Goal: Task Accomplishment & Management: Manage account settings

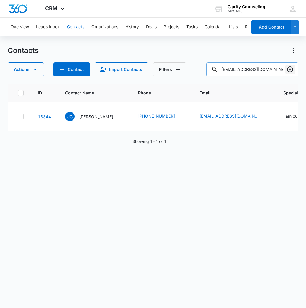
click at [291, 71] on icon "Clear" at bounding box center [289, 69] width 7 height 7
paste input "[EMAIL_ADDRESS][PERSON_NAME][PERSON_NAME][DOMAIN_NAME]"
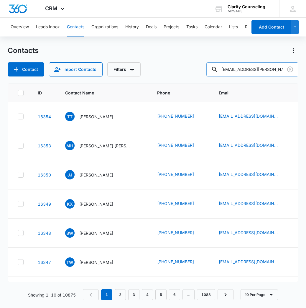
type input "[EMAIL_ADDRESS][PERSON_NAME][PERSON_NAME][DOMAIN_NAME]"
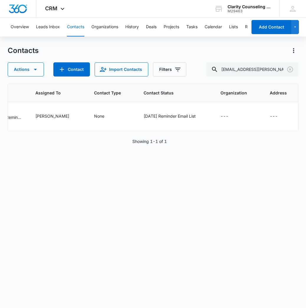
scroll to position [0, 386]
click at [199, 116] on icon "Contact Status - Saturday Reminder Email List - Select to Edit Field" at bounding box center [202, 116] width 7 height 7
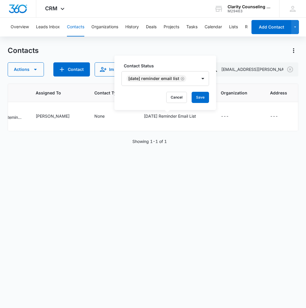
drag, startPoint x: 188, startPoint y: 79, endPoint x: 184, endPoint y: 86, distance: 8.2
click at [184, 79] on icon "Remove Saturday Reminder Email List" at bounding box center [182, 79] width 4 height 4
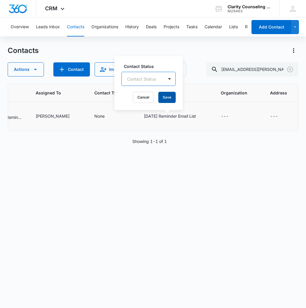
click at [167, 98] on button "Save" at bounding box center [166, 97] width 17 height 11
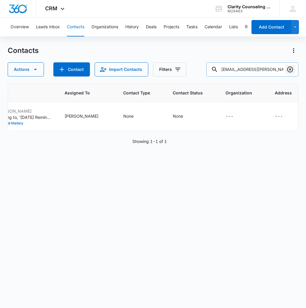
click at [293, 70] on icon "Clear" at bounding box center [289, 69] width 7 height 7
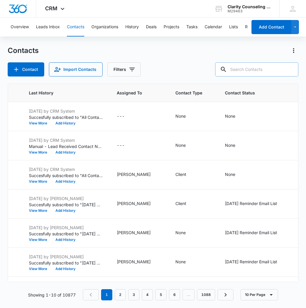
paste input "[EMAIL_ADDRESS][DOMAIN_NAME]"
type input "[EMAIL_ADDRESS][DOMAIN_NAME]"
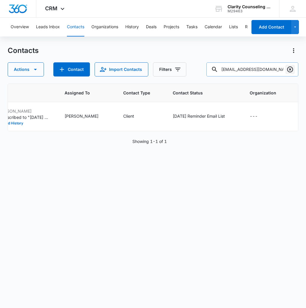
click at [287, 69] on icon "Clear" at bounding box center [290, 70] width 6 height 6
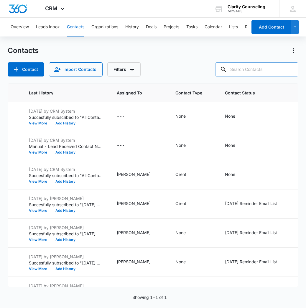
paste input "[EMAIL_ADDRESS][DOMAIN_NAME]"
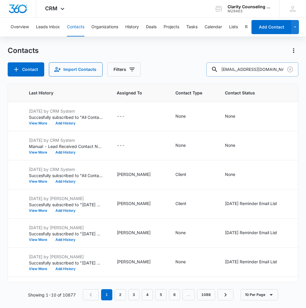
type input "[EMAIL_ADDRESS][DOMAIN_NAME]"
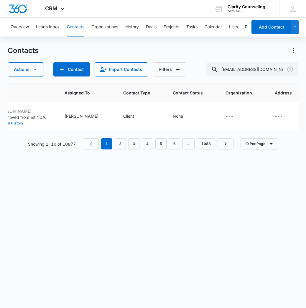
scroll to position [0, 345]
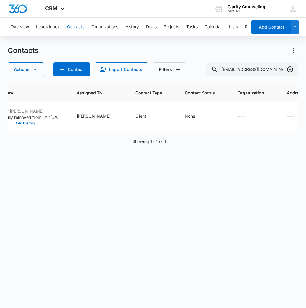
click at [290, 70] on icon "Clear" at bounding box center [290, 70] width 6 height 6
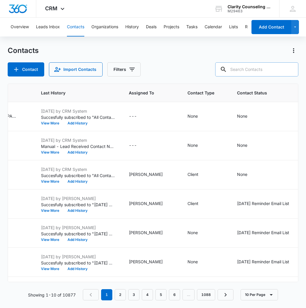
paste input "[EMAIL_ADDRESS][DOMAIN_NAME]"
type input "[EMAIL_ADDRESS][DOMAIN_NAME]"
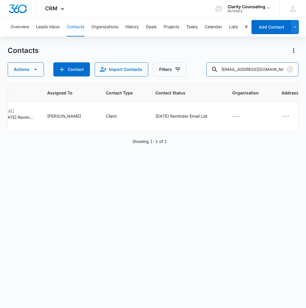
scroll to position [0, 374]
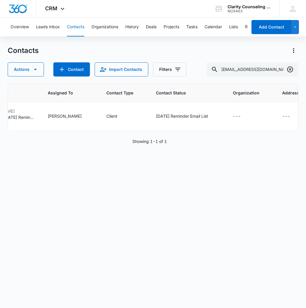
click at [290, 70] on icon "Clear" at bounding box center [289, 69] width 7 height 7
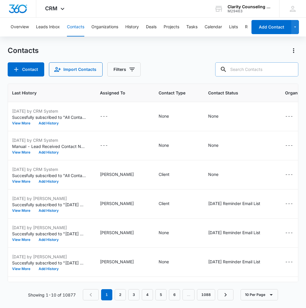
paste input "[EMAIL_ADDRESS][DOMAIN_NAME]"
type input "[EMAIL_ADDRESS][DOMAIN_NAME]"
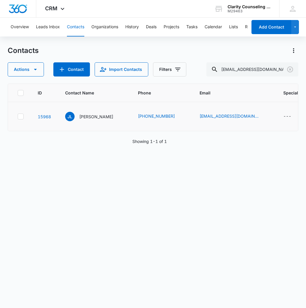
scroll to position [0, 0]
click at [288, 69] on icon "Clear" at bounding box center [289, 69] width 7 height 7
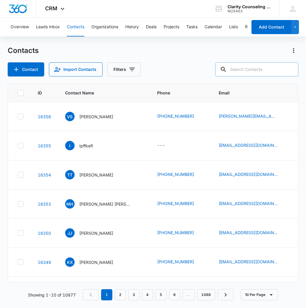
paste input "[EMAIL_ADDRESS][DOMAIN_NAME]"
type input "[EMAIL_ADDRESS][DOMAIN_NAME]"
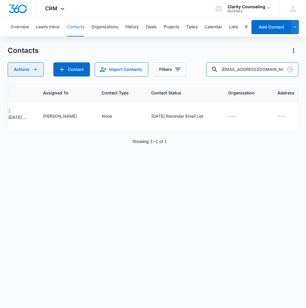
scroll to position [0, 378]
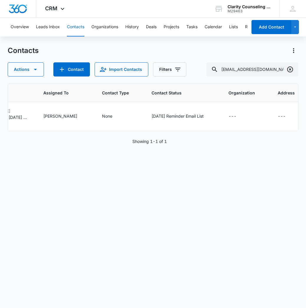
click at [294, 72] on button "Clear" at bounding box center [289, 69] width 9 height 9
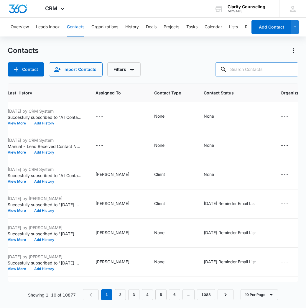
paste input "[EMAIL_ADDRESS][DOMAIN_NAME]"
type input "[EMAIL_ADDRESS][DOMAIN_NAME]"
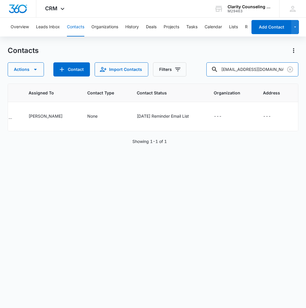
scroll to position [0, 370]
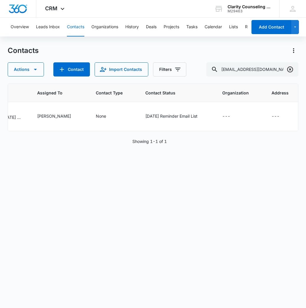
click at [289, 70] on icon "Clear" at bounding box center [290, 70] width 6 height 6
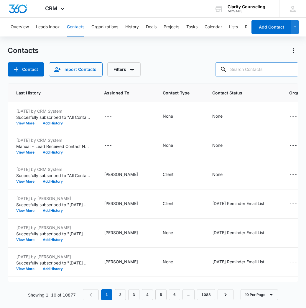
paste input "[PERSON_NAME][EMAIL_ADDRESS][PERSON_NAME][DOMAIN_NAME]"
type input "[PERSON_NAME][EMAIL_ADDRESS][PERSON_NAME][DOMAIN_NAME]"
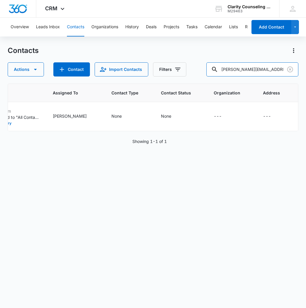
scroll to position [0, 337]
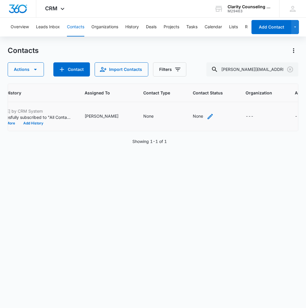
click at [193, 117] on div "None" at bounding box center [203, 116] width 21 height 7
click at [175, 81] on div "Contact Status" at bounding box center [166, 79] width 29 height 6
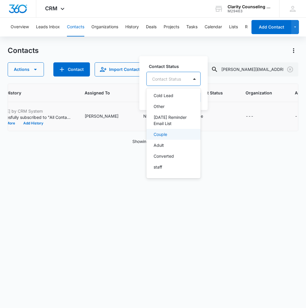
scroll to position [91, 0]
click at [175, 126] on p "[DATE] Reminder Email List" at bounding box center [172, 120] width 39 height 12
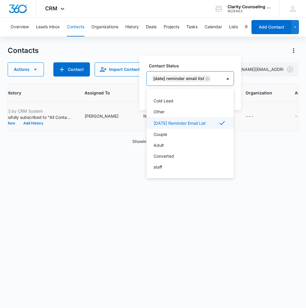
scroll to position [86, 0]
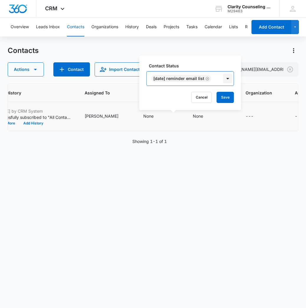
click at [231, 81] on div at bounding box center [227, 78] width 9 height 9
click at [229, 97] on button "Save" at bounding box center [224, 97] width 17 height 11
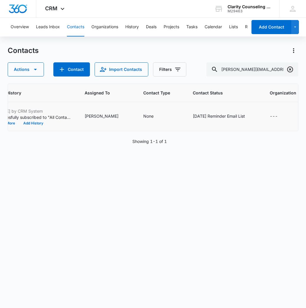
click at [289, 69] on icon "Clear" at bounding box center [290, 70] width 6 height 6
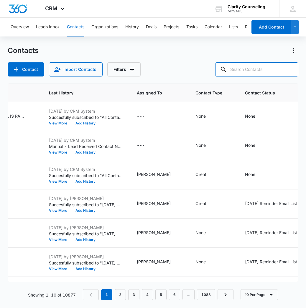
paste input "[EMAIL_ADDRESS][DOMAIN_NAME]"
type input "[EMAIL_ADDRESS][DOMAIN_NAME]"
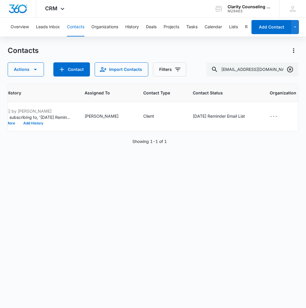
click at [291, 67] on icon "Clear" at bounding box center [290, 70] width 6 height 6
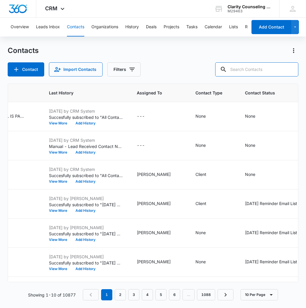
paste input "[EMAIL_ADDRESS][DOMAIN_NAME]"
type input "[EMAIL_ADDRESS][DOMAIN_NAME]"
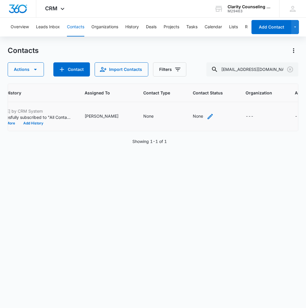
click at [206, 115] on icon "Contact Status - None - Select to Edit Field" at bounding box center [209, 116] width 7 height 7
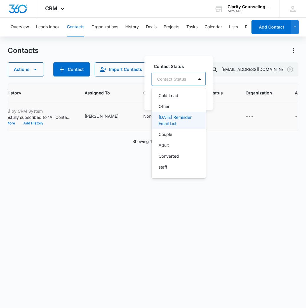
click at [184, 119] on p "[DATE] Reminder Email List" at bounding box center [177, 120] width 39 height 12
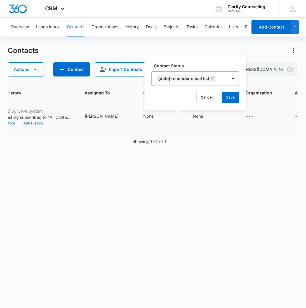
click at [238, 79] on div at bounding box center [233, 79] width 12 height 14
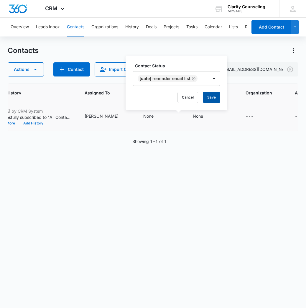
click at [215, 99] on button "Save" at bounding box center [211, 97] width 17 height 11
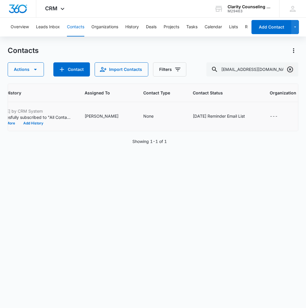
click at [292, 73] on button "Clear" at bounding box center [289, 69] width 9 height 9
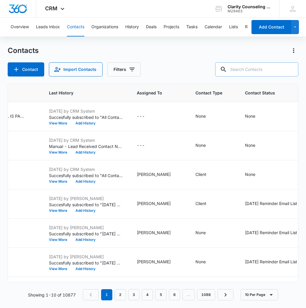
paste input "[EMAIL_ADDRESS][DOMAIN_NAME]"
type input "[EMAIL_ADDRESS][DOMAIN_NAME]"
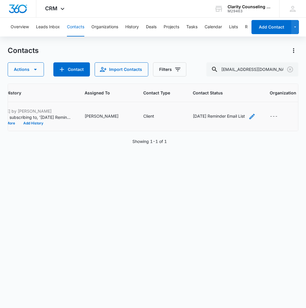
click at [249, 119] on icon "Contact Status - Saturday Reminder Email List - Select to Edit Field" at bounding box center [251, 116] width 5 height 5
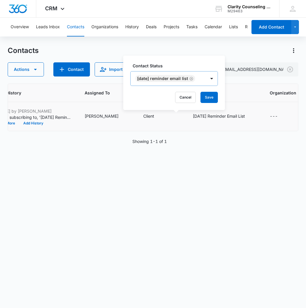
click at [193, 80] on icon "Remove Saturday Reminder Email List" at bounding box center [191, 79] width 4 height 4
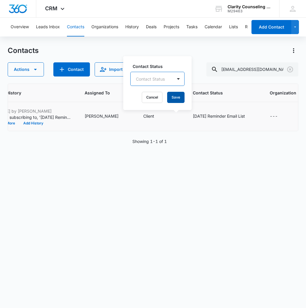
click at [176, 95] on button "Save" at bounding box center [175, 97] width 17 height 11
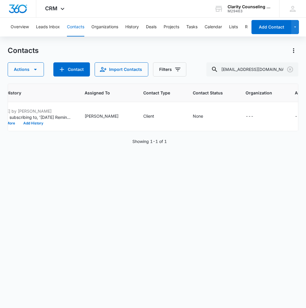
scroll to position [0, 317]
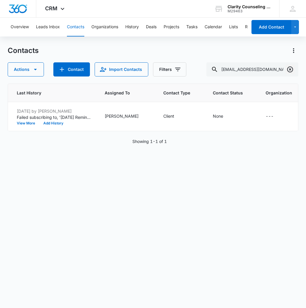
click at [289, 69] on icon "Clear" at bounding box center [290, 70] width 6 height 6
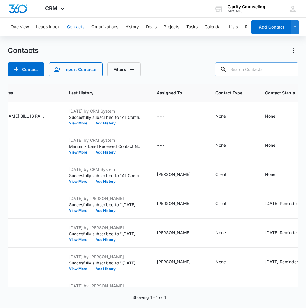
paste input "[EMAIL_ADDRESS][PERSON_NAME][DOMAIN_NAME]"
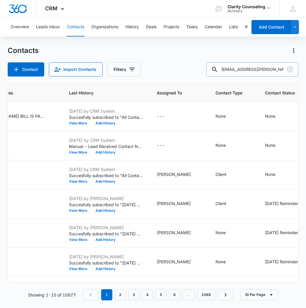
type input "[EMAIL_ADDRESS][PERSON_NAME][DOMAIN_NAME]"
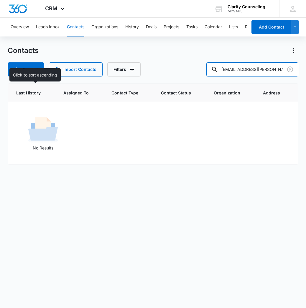
scroll to position [0, 216]
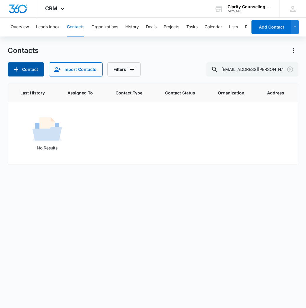
click at [36, 70] on button "Contact" at bounding box center [26, 69] width 37 height 14
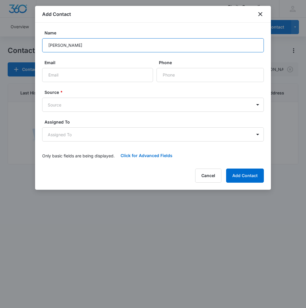
type input "[PERSON_NAME]"
paste input "[EMAIL_ADDRESS][PERSON_NAME][DOMAIN_NAME]"
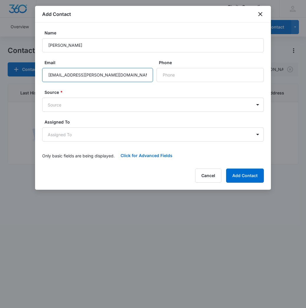
scroll to position [0, 0]
type input "[EMAIL_ADDRESS][PERSON_NAME][DOMAIN_NAME]"
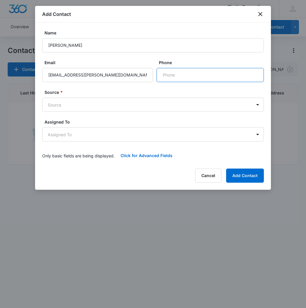
paste input "[PHONE_NUMBER]"
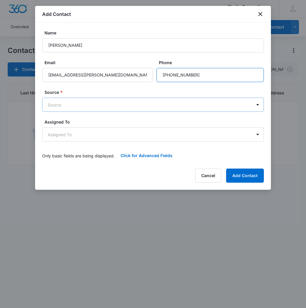
type input "[PHONE_NUMBER]"
click at [166, 106] on body "CRM Apps Reputation Websites Forms CRM Email Social Content Ads Intelligence Fi…" at bounding box center [153, 154] width 306 height 308
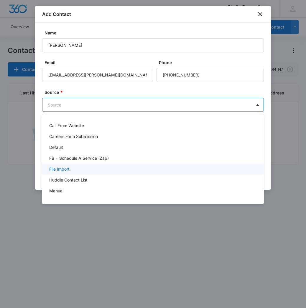
scroll to position [74, 0]
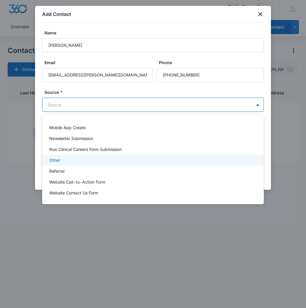
click at [87, 159] on div "Other" at bounding box center [152, 160] width 206 height 6
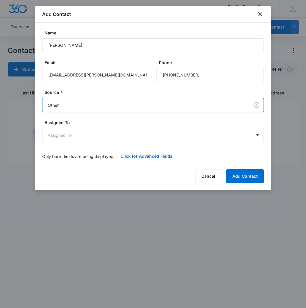
click at [104, 128] on div "Assigned To Assigned To" at bounding box center [152, 131] width 221 height 23
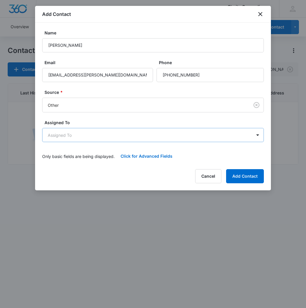
click at [100, 135] on body "CRM Apps Reputation Websites Forms CRM Email Social Content Ads Intelligence Fi…" at bounding box center [153, 154] width 306 height 308
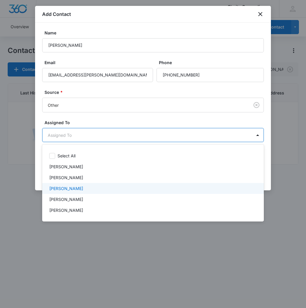
click at [75, 188] on p "[PERSON_NAME]" at bounding box center [66, 188] width 34 height 6
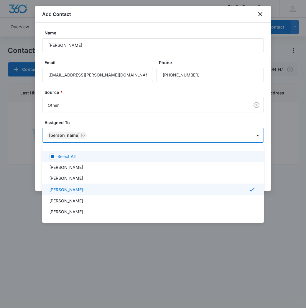
click at [138, 138] on div at bounding box center [153, 154] width 306 height 308
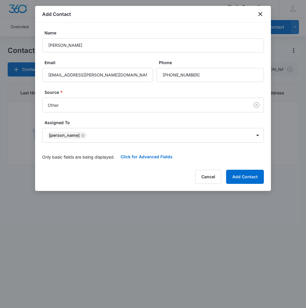
drag, startPoint x: 129, startPoint y: 157, endPoint x: 108, endPoint y: 201, distance: 49.1
click at [129, 157] on button "Click for Advanced Fields" at bounding box center [147, 157] width 64 height 14
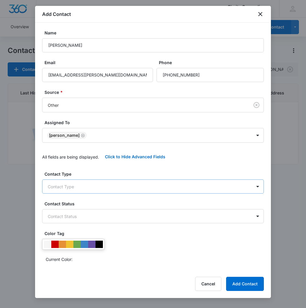
click at [96, 190] on body "CRM Apps Reputation Websites Forms CRM Email Social Content Ads Intelligence Fi…" at bounding box center [153, 154] width 306 height 308
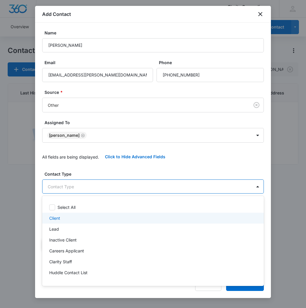
click at [88, 220] on div "Client" at bounding box center [152, 218] width 206 height 6
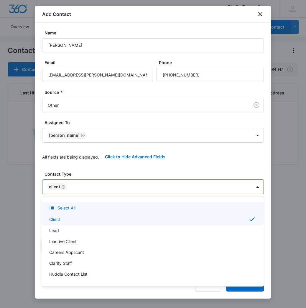
click at [92, 181] on div at bounding box center [153, 154] width 306 height 308
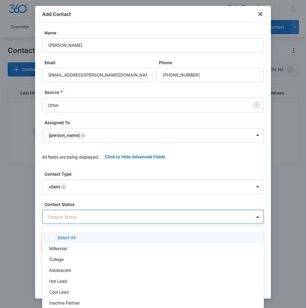
drag, startPoint x: 94, startPoint y: 221, endPoint x: 94, endPoint y: 236, distance: 15.6
click at [94, 221] on body "CRM Apps Reputation Websites Forms CRM Email Social Content Ads Intelligence Fi…" at bounding box center [153, 154] width 306 height 308
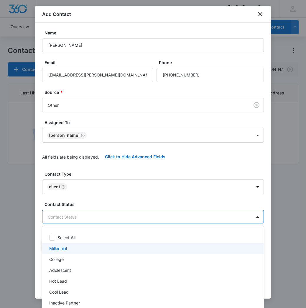
scroll to position [86, 0]
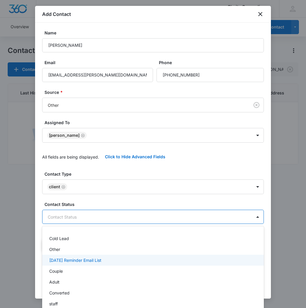
click at [98, 258] on p "[DATE] Reminder Email List" at bounding box center [75, 260] width 52 height 6
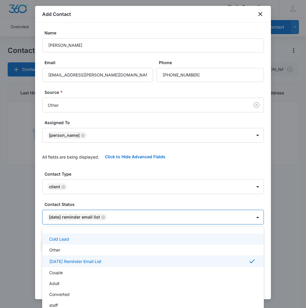
click at [159, 219] on div at bounding box center [153, 154] width 306 height 308
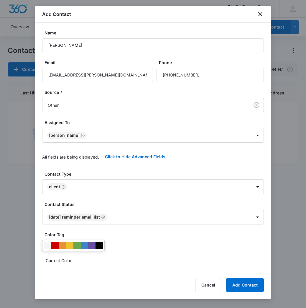
scroll to position [0, 0]
click at [243, 283] on button "Add Contact" at bounding box center [245, 285] width 38 height 14
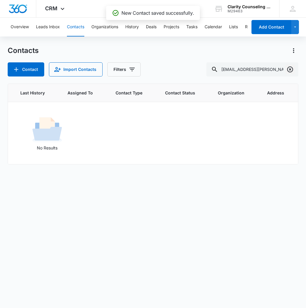
click at [292, 69] on icon "Clear" at bounding box center [290, 70] width 6 height 6
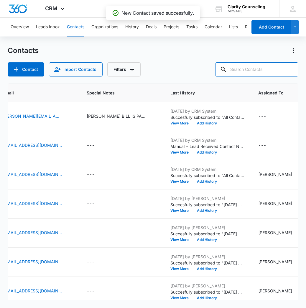
paste input "[EMAIL_ADDRESS][DOMAIN_NAME]"
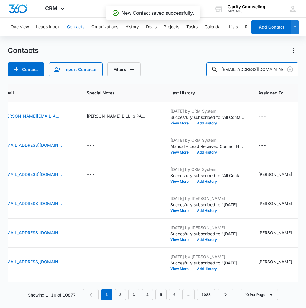
type input "[EMAIL_ADDRESS][DOMAIN_NAME]"
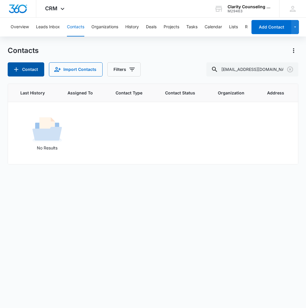
click at [21, 67] on button "Contact" at bounding box center [26, 69] width 37 height 14
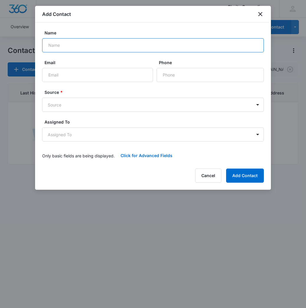
type input "B"
type input "[PERSON_NAME]"
paste input "[EMAIL_ADDRESS][DOMAIN_NAME]"
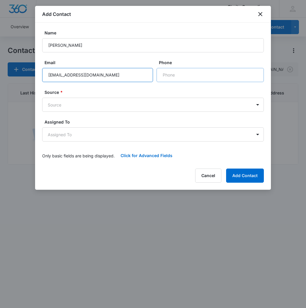
type input "[EMAIL_ADDRESS][DOMAIN_NAME]"
paste input "[PHONE_NUMBER]"
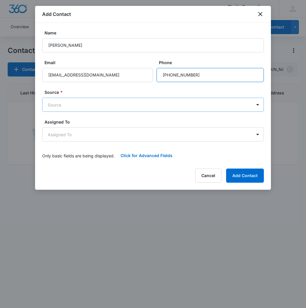
type input "[PHONE_NUMBER]"
click at [152, 104] on body "CRM Apps Reputation Websites Forms CRM Email Social Content Ads Intelligence Fi…" at bounding box center [153, 154] width 306 height 308
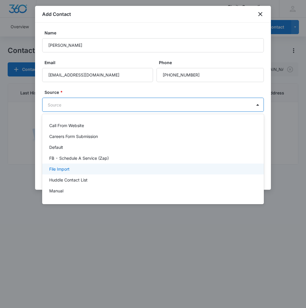
scroll to position [74, 0]
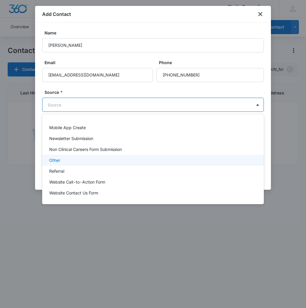
click at [75, 163] on div "Other" at bounding box center [152, 160] width 206 height 6
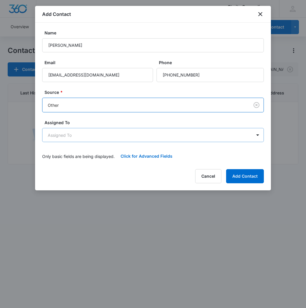
click at [85, 138] on body "CRM Apps Reputation Websites Forms CRM Email Social Content Ads Intelligence Fi…" at bounding box center [153, 154] width 306 height 308
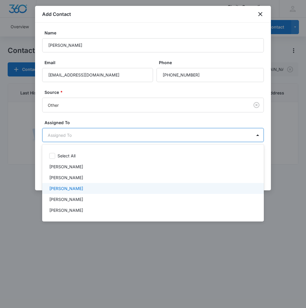
click at [79, 192] on div "[PERSON_NAME]" at bounding box center [152, 188] width 221 height 11
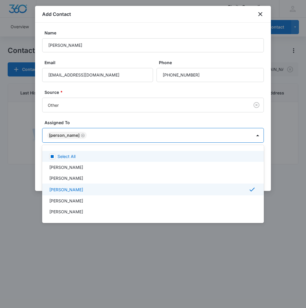
click at [141, 132] on div at bounding box center [153, 154] width 306 height 308
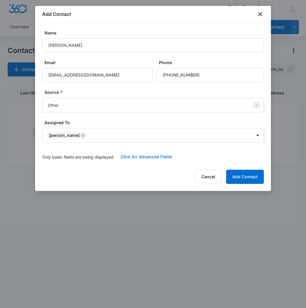
click at [146, 154] on button "Click for Advanced Fields" at bounding box center [147, 157] width 64 height 14
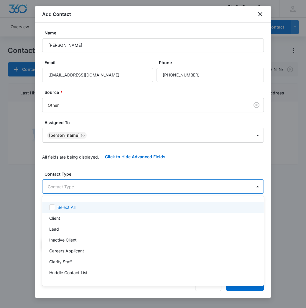
click at [94, 190] on body "CRM Apps Reputation Websites Forms CRM Email Social Content Ads Intelligence Fi…" at bounding box center [153, 154] width 306 height 308
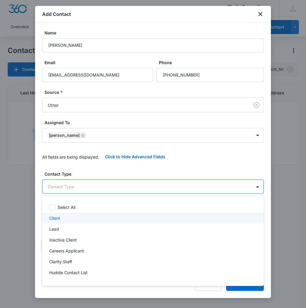
click at [81, 220] on div "Client" at bounding box center [152, 218] width 206 height 6
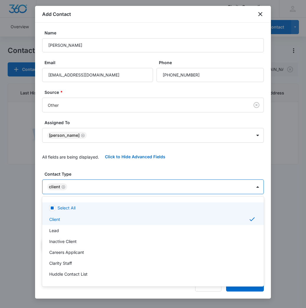
click at [107, 186] on div at bounding box center [153, 154] width 306 height 308
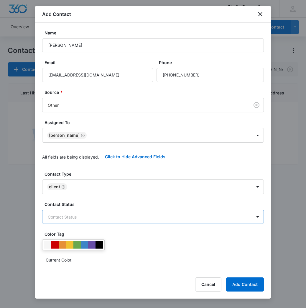
click at [102, 219] on body "CRM Apps Reputation Websites Forms CRM Email Social Content Ads Intelligence Fi…" at bounding box center [153, 154] width 306 height 308
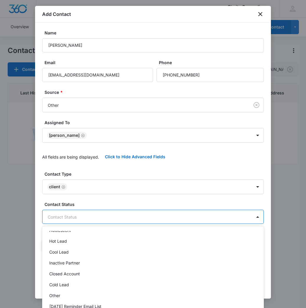
scroll to position [86, 0]
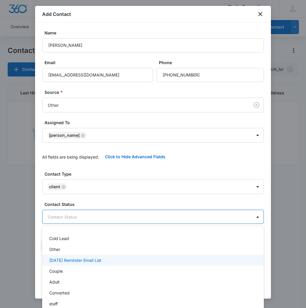
click at [107, 258] on div "[DATE] Reminder Email List" at bounding box center [152, 260] width 206 height 6
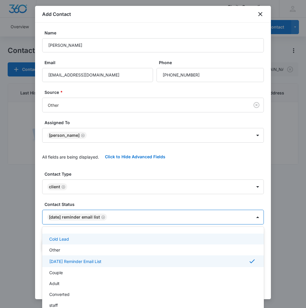
click at [157, 214] on div at bounding box center [153, 154] width 306 height 308
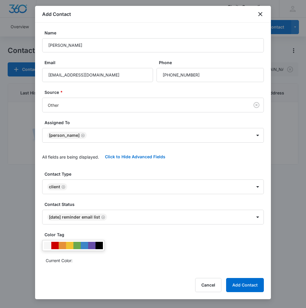
scroll to position [0, 0]
click at [239, 280] on button "Add Contact" at bounding box center [245, 285] width 38 height 14
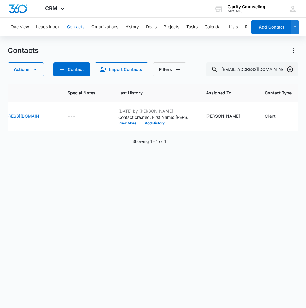
click at [291, 68] on icon "Clear" at bounding box center [289, 69] width 7 height 7
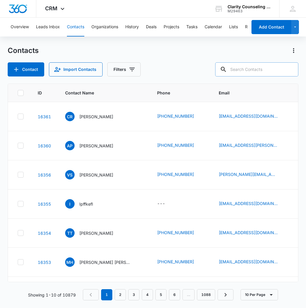
click at [256, 69] on input "text" at bounding box center [256, 69] width 83 height 14
paste input "[EMAIL_ADDRESS][DOMAIN_NAME]"
type input "[EMAIL_ADDRESS][DOMAIN_NAME]"
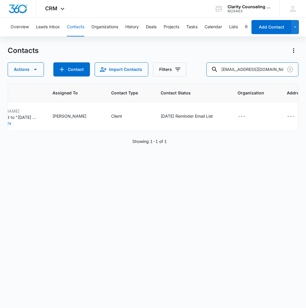
scroll to position [0, 368]
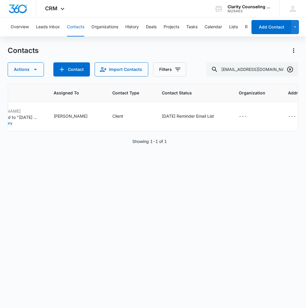
click at [291, 69] on icon "Clear" at bounding box center [290, 70] width 6 height 6
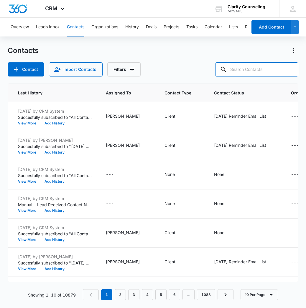
scroll to position [0, 0]
paste input "[EMAIL_ADDRESS][DOMAIN_NAME]"
type input "[EMAIL_ADDRESS][DOMAIN_NAME]"
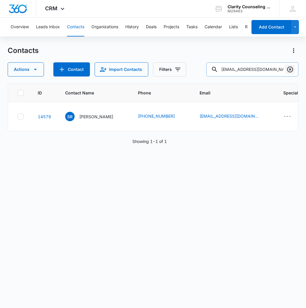
click at [291, 69] on icon "Clear" at bounding box center [289, 69] width 7 height 7
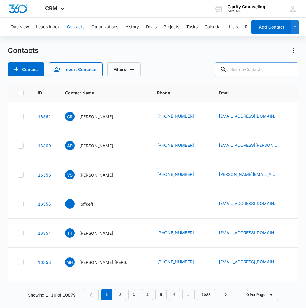
paste input "[EMAIL_ADDRESS][DOMAIN_NAME]"
type input "[EMAIL_ADDRESS][DOMAIN_NAME]"
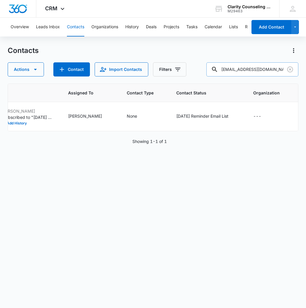
scroll to position [0, 372]
click at [289, 69] on icon "Clear" at bounding box center [289, 69] width 7 height 7
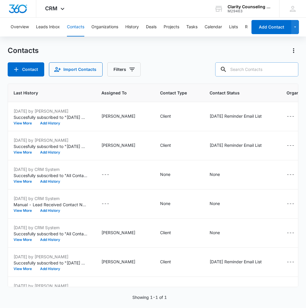
paste input "[EMAIL_ADDRESS][PERSON_NAME][DOMAIN_NAME]"
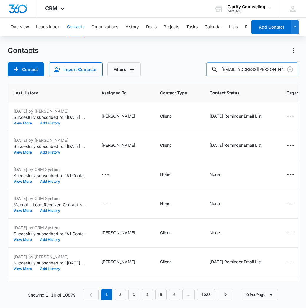
type input "[EMAIL_ADDRESS][PERSON_NAME][DOMAIN_NAME]"
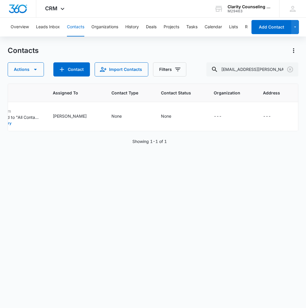
scroll to position [0, 347]
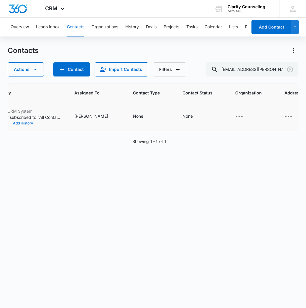
click at [175, 117] on td "None" at bounding box center [201, 116] width 53 height 29
click at [182, 116] on div "None" at bounding box center [187, 116] width 10 height 6
click at [177, 76] on div "Contact Status" at bounding box center [166, 79] width 29 height 6
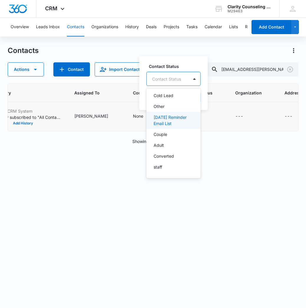
click at [186, 116] on p "[DATE] Reminder Email List" at bounding box center [172, 120] width 39 height 12
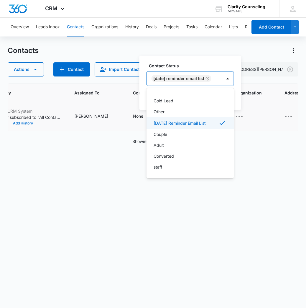
scroll to position [86, 0]
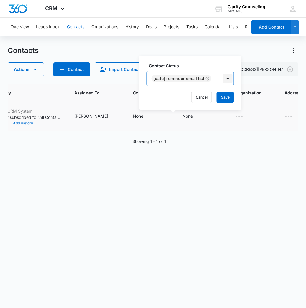
click at [231, 81] on div at bounding box center [227, 78] width 9 height 9
click at [233, 96] on button "Save" at bounding box center [224, 97] width 17 height 11
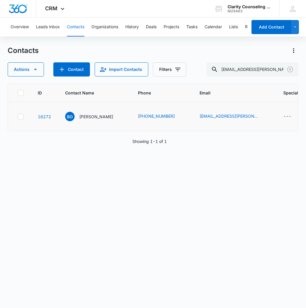
scroll to position [0, 0]
click at [288, 72] on icon "Clear" at bounding box center [289, 69] width 7 height 7
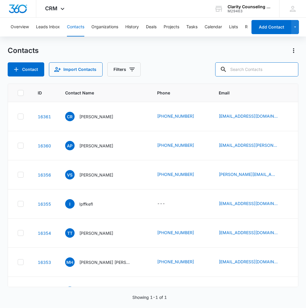
paste input "[EMAIL_ADDRESS][DOMAIN_NAME]"
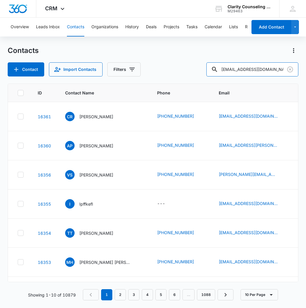
type input "[EMAIL_ADDRESS][DOMAIN_NAME]"
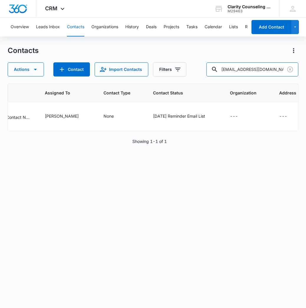
scroll to position [0, 409]
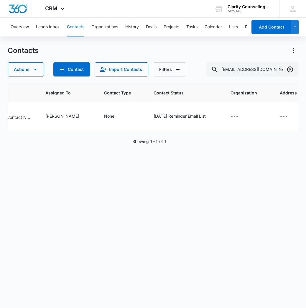
click at [290, 72] on icon "Clear" at bounding box center [289, 69] width 7 height 7
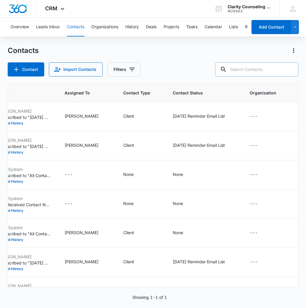
paste input "[EMAIL_ADDRESS][DOMAIN_NAME]"
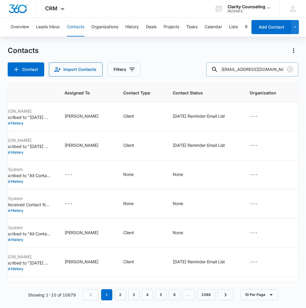
type input "[EMAIL_ADDRESS][DOMAIN_NAME]"
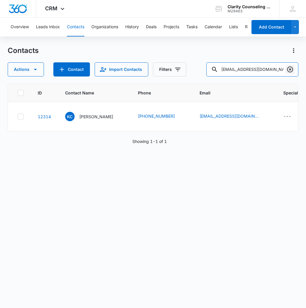
scroll to position [0, 0]
click at [293, 66] on icon "Clear" at bounding box center [289, 69] width 7 height 7
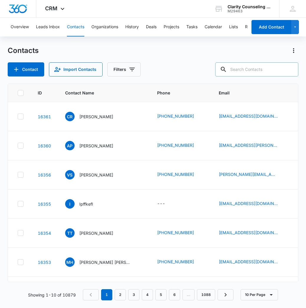
paste input "[EMAIL_ADDRESS][DOMAIN_NAME]"
type input "[EMAIL_ADDRESS][DOMAIN_NAME]"
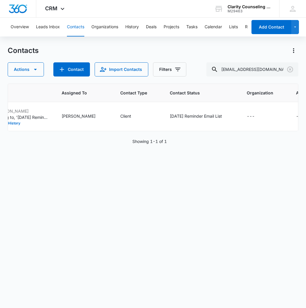
scroll to position [0, 360]
click at [291, 72] on icon "Clear" at bounding box center [290, 70] width 6 height 6
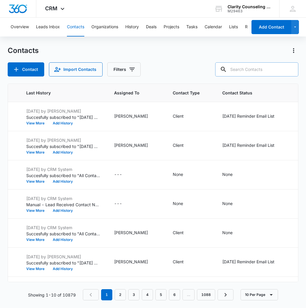
paste input "[EMAIL_ADDRESS][DOMAIN_NAME]"
type input "[EMAIL_ADDRESS][DOMAIN_NAME]"
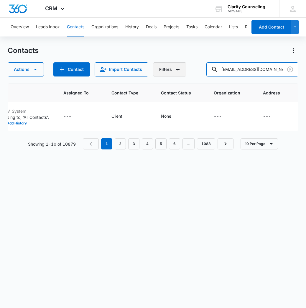
scroll to position [0, 297]
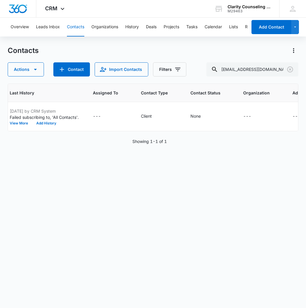
click at [291, 74] on div at bounding box center [289, 69] width 9 height 14
click at [290, 72] on icon "Clear" at bounding box center [289, 69] width 7 height 7
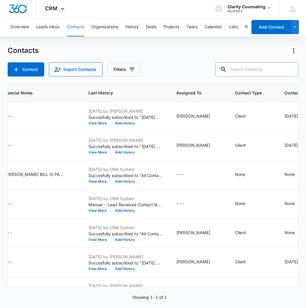
paste input "[EMAIL_ADDRESS][DOMAIN_NAME]"
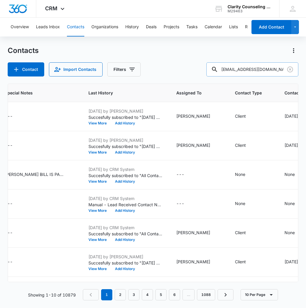
paste input "[EMAIL_ADDRESS][DOMAIN_NAME]"
type input "[EMAIL_ADDRESS][DOMAIN_NAME] [EMAIL_ADDRESS][DOMAIN_NAME]"
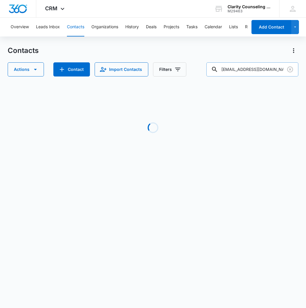
click at [243, 69] on input "[EMAIL_ADDRESS][DOMAIN_NAME] [EMAIL_ADDRESS][DOMAIN_NAME]" at bounding box center [252, 69] width 92 height 14
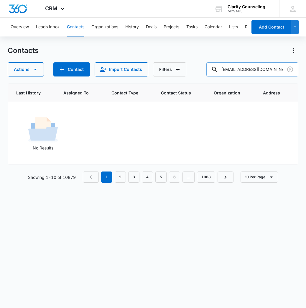
scroll to position [0, 216]
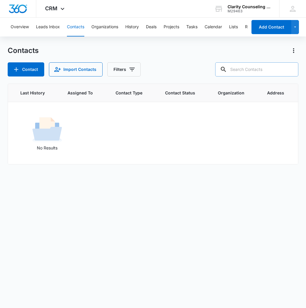
paste input "[EMAIL_ADDRESS][DOMAIN_NAME]"
type input "[EMAIL_ADDRESS][DOMAIN_NAME]"
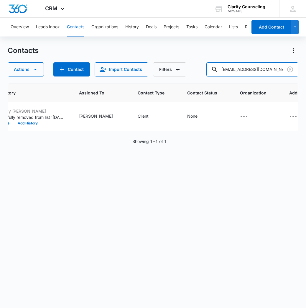
scroll to position [0, 342]
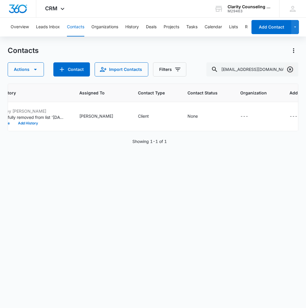
click at [290, 69] on icon "Clear" at bounding box center [289, 69] width 7 height 7
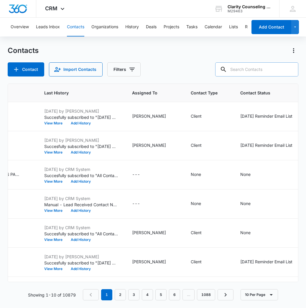
paste input "[PERSON_NAME][EMAIL_ADDRESS][PERSON_NAME][DOMAIN_NAME]"
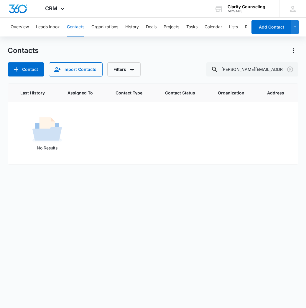
scroll to position [0, 0]
click at [236, 68] on input "[PERSON_NAME][EMAIL_ADDRESS][PERSON_NAME][DOMAIN_NAME]" at bounding box center [252, 69] width 92 height 14
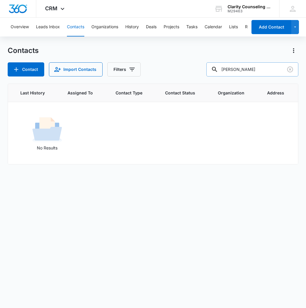
type input "[PERSON_NAME]"
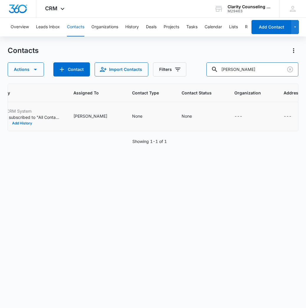
scroll to position [0, 348]
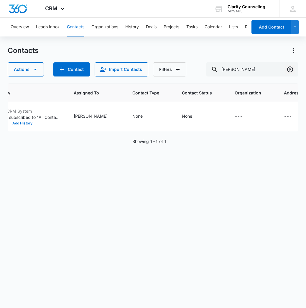
click at [292, 70] on icon "Clear" at bounding box center [290, 70] width 6 height 6
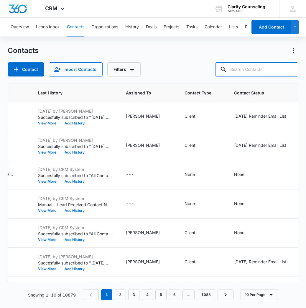
paste input "[EMAIL_ADDRESS][DOMAIN_NAME]"
type input "[EMAIL_ADDRESS][DOMAIN_NAME]"
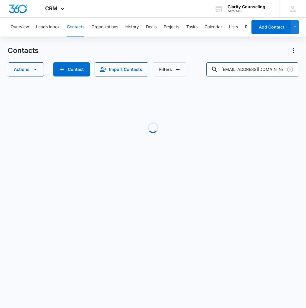
scroll to position [0, 0]
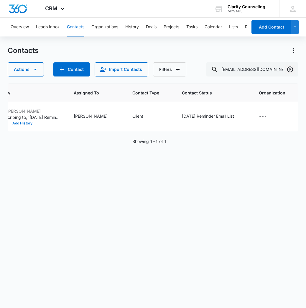
click at [293, 70] on icon "Clear" at bounding box center [289, 69] width 7 height 7
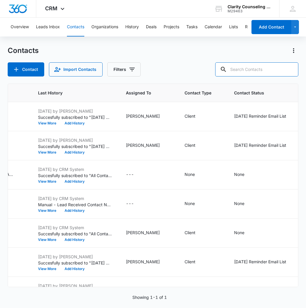
paste input "[EMAIL_ADDRESS][DOMAIN_NAME]"
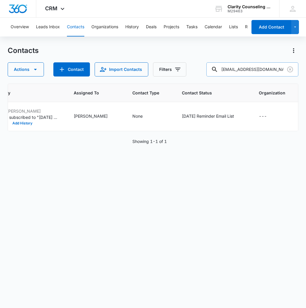
click at [263, 73] on input "[EMAIL_ADDRESS][DOMAIN_NAME]" at bounding box center [252, 69] width 92 height 14
type input "Voet"
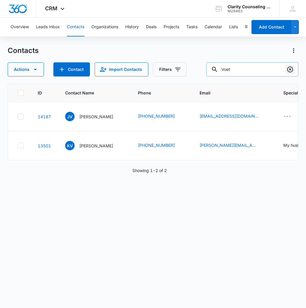
click at [291, 71] on icon "Clear" at bounding box center [289, 69] width 7 height 7
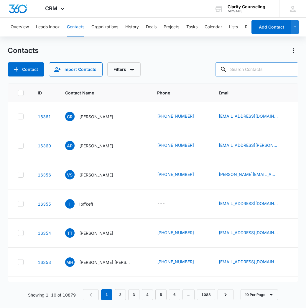
paste input "[EMAIL_ADDRESS][DOMAIN_NAME]"
type input "[EMAIL_ADDRESS][DOMAIN_NAME]"
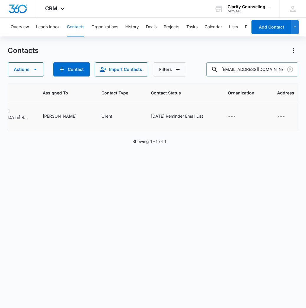
scroll to position [0, 377]
click at [291, 70] on icon "Clear" at bounding box center [290, 70] width 6 height 6
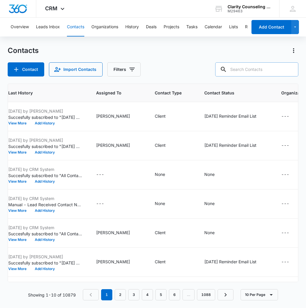
paste input "[EMAIL_ADDRESS][DOMAIN_NAME]"
type input "[EMAIL_ADDRESS][DOMAIN_NAME]"
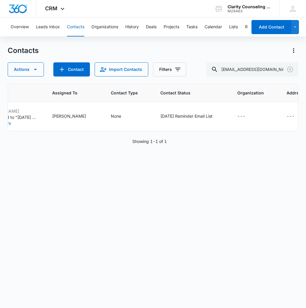
scroll to position [0, 0]
click at [288, 72] on icon "Clear" at bounding box center [290, 70] width 6 height 6
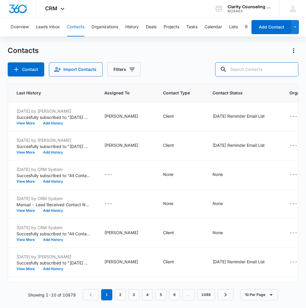
paste input "[EMAIL_ADDRESS][DOMAIN_NAME]"
type input "[EMAIL_ADDRESS][DOMAIN_NAME]"
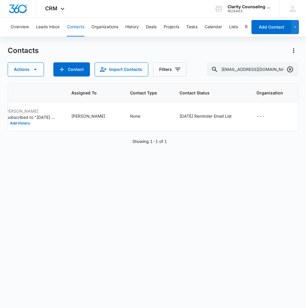
click at [292, 70] on icon "Clear" at bounding box center [289, 69] width 7 height 7
click at [292, 70] on div at bounding box center [289, 69] width 9 height 14
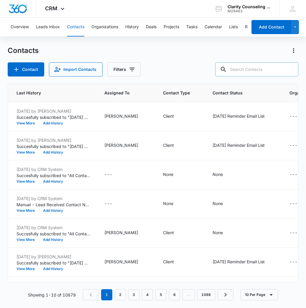
click at [234, 71] on input "text" at bounding box center [256, 69] width 83 height 14
paste input "[EMAIL_ADDRESS][DOMAIN_NAME]"
type input "[EMAIL_ADDRESS][DOMAIN_NAME]"
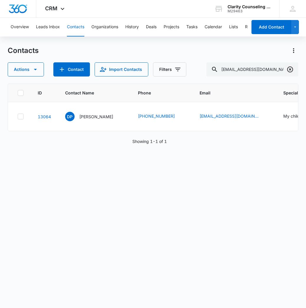
click at [293, 71] on icon "Clear" at bounding box center [289, 69] width 7 height 7
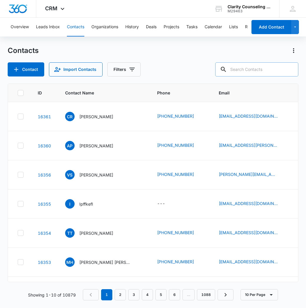
paste input "[PERSON_NAME][EMAIL_ADDRESS][DOMAIN_NAME]"
type input "[PERSON_NAME][EMAIL_ADDRESS][DOMAIN_NAME]"
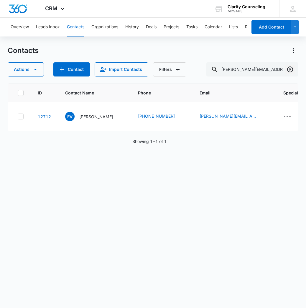
click at [288, 71] on icon "Clear" at bounding box center [290, 70] width 6 height 6
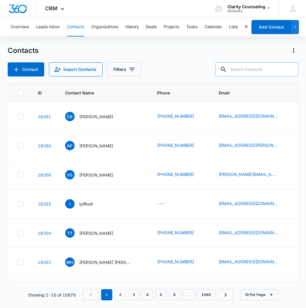
paste input "[EMAIL_ADDRESS][DOMAIN_NAME]"
type input "[EMAIL_ADDRESS][DOMAIN_NAME]"
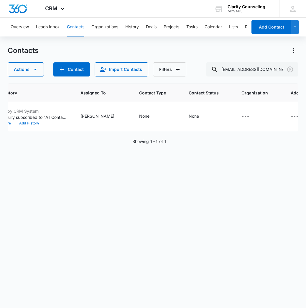
scroll to position [0, 360]
click at [290, 70] on icon "Clear" at bounding box center [290, 70] width 6 height 6
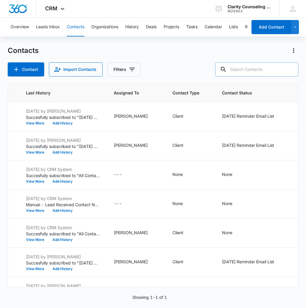
paste input "[PERSON_NAME][EMAIL_ADDRESS][PERSON_NAME][DOMAIN_NAME]"
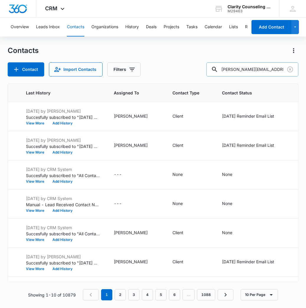
type input "[PERSON_NAME][EMAIL_ADDRESS][PERSON_NAME][DOMAIN_NAME]"
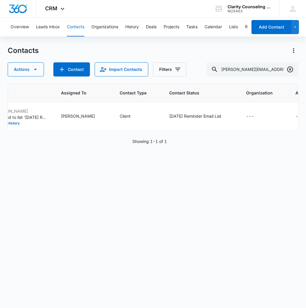
click at [287, 72] on icon "Clear" at bounding box center [289, 69] width 7 height 7
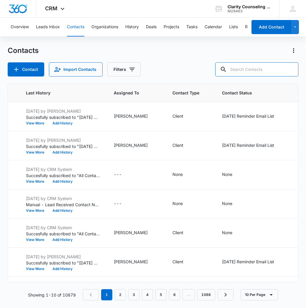
paste input "[EMAIL_ADDRESS][DOMAIN_NAME]"
type input "[EMAIL_ADDRESS][DOMAIN_NAME]"
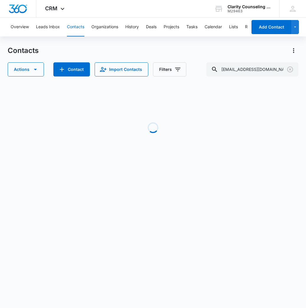
scroll to position [0, 337]
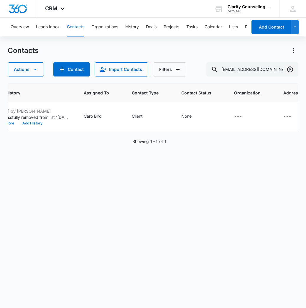
click at [285, 72] on button "Clear" at bounding box center [289, 69] width 9 height 9
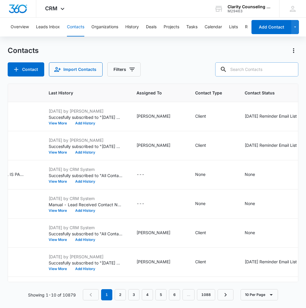
paste input "[EMAIL_ADDRESS][PERSON_NAME][DOMAIN_NAME]"
type input "[EMAIL_ADDRESS][PERSON_NAME][DOMAIN_NAME]"
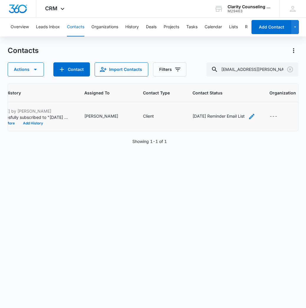
click at [248, 116] on icon "Contact Status - Saturday Reminder Email List - Select to Edit Field" at bounding box center [251, 116] width 7 height 7
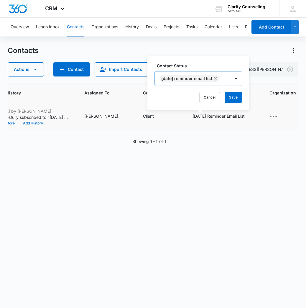
scroll to position [0, 0]
click at [217, 79] on icon "Remove Saturday Reminder Email List" at bounding box center [215, 79] width 4 height 4
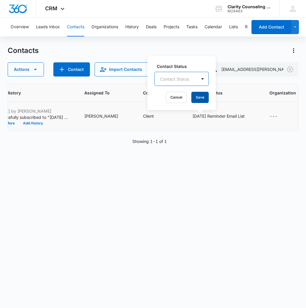
click at [199, 95] on button "Save" at bounding box center [199, 97] width 17 height 11
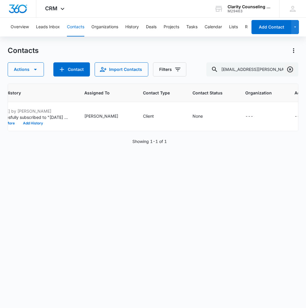
click at [291, 72] on icon "Clear" at bounding box center [290, 70] width 6 height 6
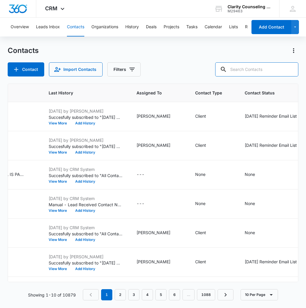
paste input "[PERSON_NAME][EMAIL_ADDRESS][PERSON_NAME][DOMAIN_NAME]"
type input "[PERSON_NAME][EMAIL_ADDRESS][PERSON_NAME][DOMAIN_NAME]"
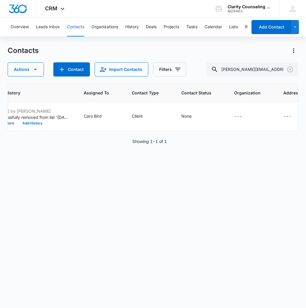
scroll to position [0, 336]
click at [291, 71] on icon "Clear" at bounding box center [289, 69] width 7 height 7
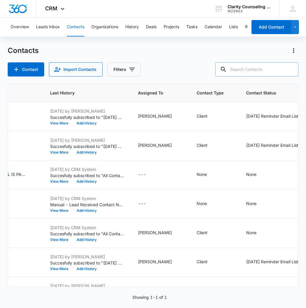
drag, startPoint x: 291, startPoint y: 71, endPoint x: 277, endPoint y: 72, distance: 13.9
click at [291, 71] on div at bounding box center [289, 69] width 9 height 14
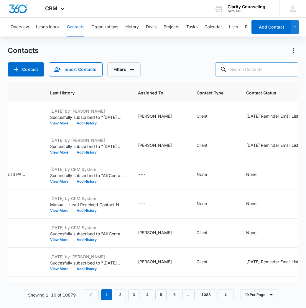
scroll to position [0, 0]
click at [268, 73] on input "text" at bounding box center [256, 69] width 83 height 14
paste input "[EMAIL_ADDRESS][PERSON_NAME][DOMAIN_NAME]"
type input "[EMAIL_ADDRESS][PERSON_NAME][DOMAIN_NAME]"
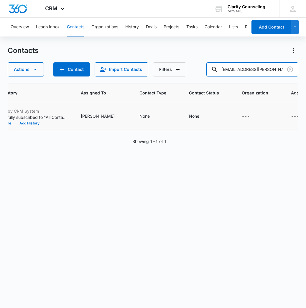
scroll to position [0, 340]
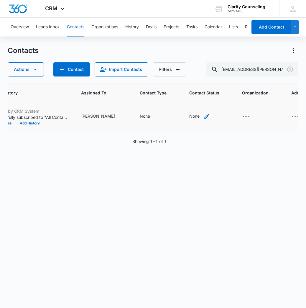
click at [203, 117] on icon "Contact Status - None - Select to Edit Field" at bounding box center [206, 116] width 7 height 7
click at [169, 76] on div at bounding box center [173, 74] width 61 height 14
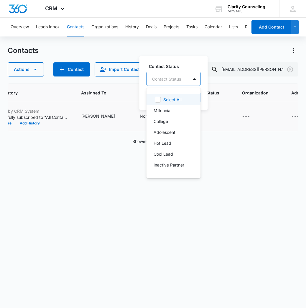
click at [170, 78] on div "Contact Status" at bounding box center [166, 79] width 29 height 6
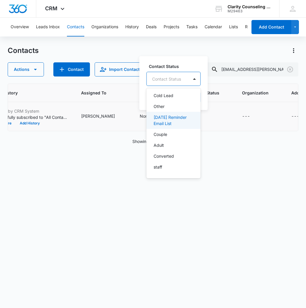
click at [173, 122] on p "[DATE] Reminder Email List" at bounding box center [172, 120] width 39 height 12
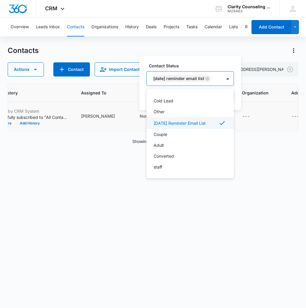
scroll to position [86, 0]
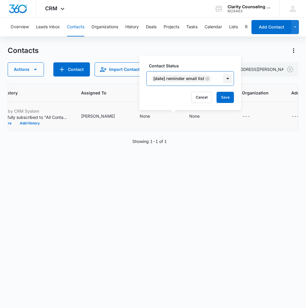
click at [232, 81] on div at bounding box center [227, 78] width 9 height 9
click at [228, 95] on button "Save" at bounding box center [224, 97] width 17 height 11
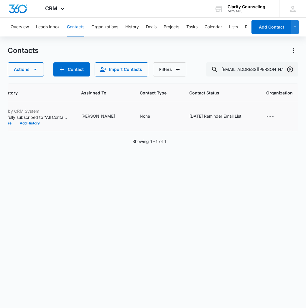
click at [293, 69] on icon "Clear" at bounding box center [289, 69] width 7 height 7
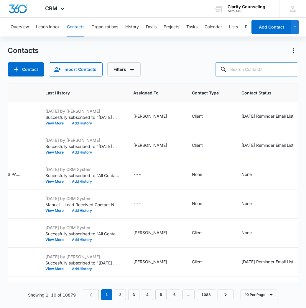
paste input "[EMAIL_ADDRESS][DOMAIN_NAME]"
type input "[EMAIL_ADDRESS][DOMAIN_NAME]"
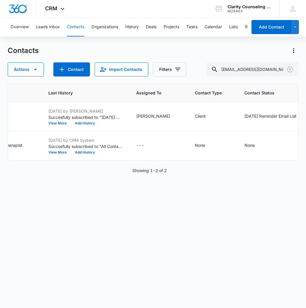
scroll to position [0, 315]
click at [288, 71] on icon "Clear" at bounding box center [289, 69] width 7 height 7
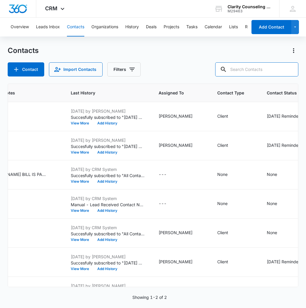
paste input "[EMAIL_ADDRESS][DOMAIN_NAME]"
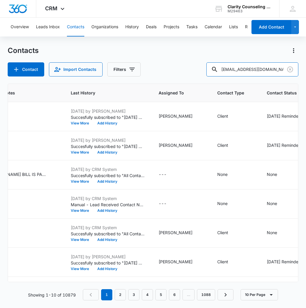
type input "[EMAIL_ADDRESS][DOMAIN_NAME]"
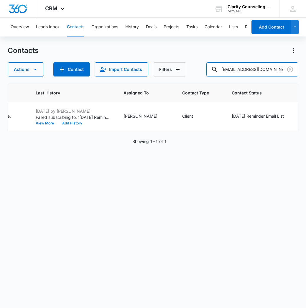
scroll to position [0, 0]
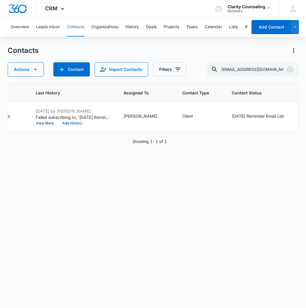
click at [289, 70] on icon "Clear" at bounding box center [289, 69] width 7 height 7
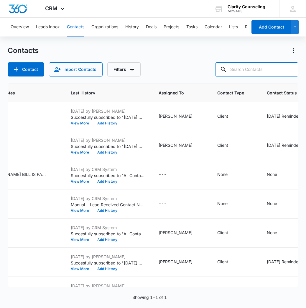
scroll to position [0, 0]
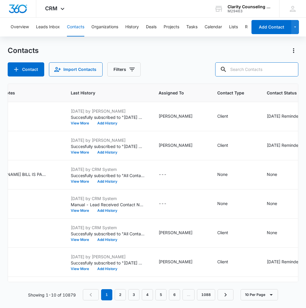
paste input "[EMAIL_ADDRESS][DOMAIN_NAME]"
type input "[EMAIL_ADDRESS][DOMAIN_NAME]"
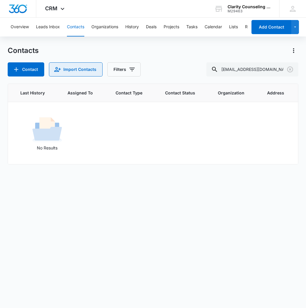
click at [70, 72] on button "Import Contacts" at bounding box center [76, 69] width 54 height 14
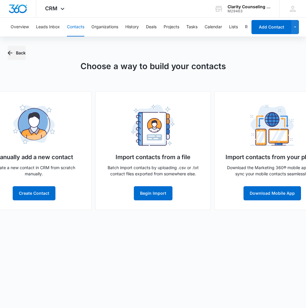
click at [15, 52] on button "Back" at bounding box center [17, 53] width 18 height 14
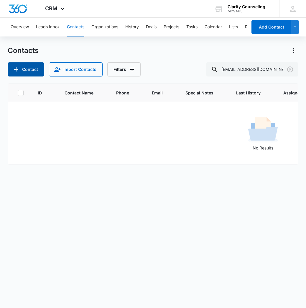
click at [25, 73] on button "Contact" at bounding box center [26, 69] width 37 height 14
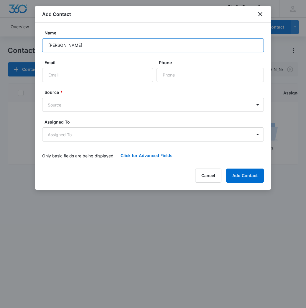
type input "[PERSON_NAME]"
paste input "[EMAIL_ADDRESS][DOMAIN_NAME]"
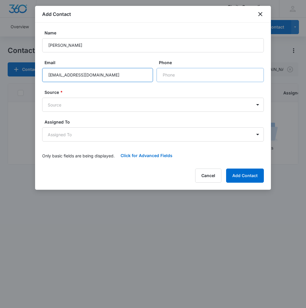
type input "[EMAIL_ADDRESS][DOMAIN_NAME]"
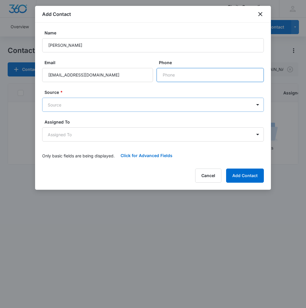
paste input "[PHONE_NUMBER]"
type input "[PHONE_NUMBER]"
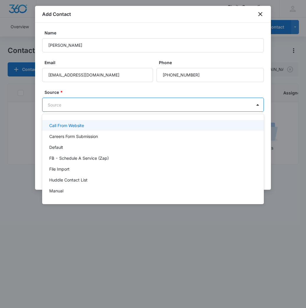
click at [153, 107] on body "CRM Apps Reputation Websites Forms CRM Email Social Content Ads Intelligence Fi…" at bounding box center [153, 154] width 306 height 308
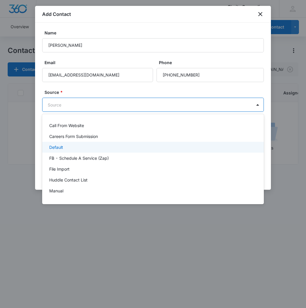
scroll to position [74, 0]
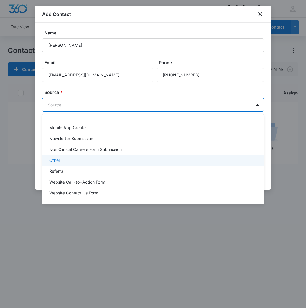
click at [86, 159] on div "Other" at bounding box center [152, 160] width 206 height 6
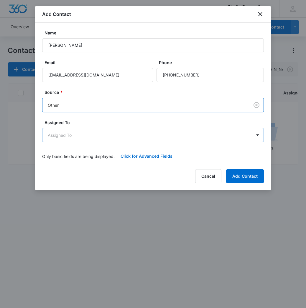
click at [86, 139] on body "CRM Apps Reputation Websites Forms CRM Email Social Content Ads Intelligence Fi…" at bounding box center [153, 154] width 306 height 308
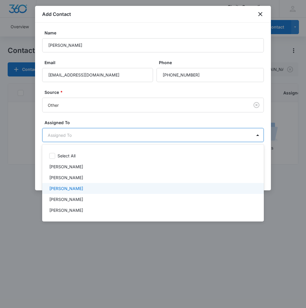
click at [73, 188] on p "[PERSON_NAME]" at bounding box center [66, 188] width 34 height 6
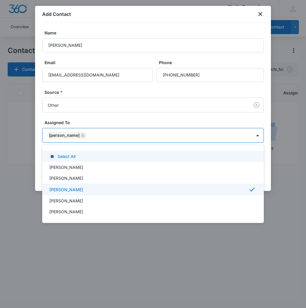
click at [109, 139] on div at bounding box center [153, 154] width 306 height 308
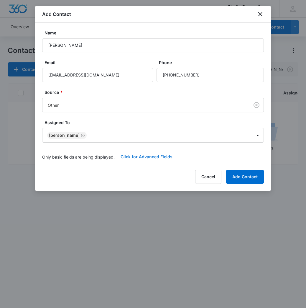
click at [139, 155] on button "Click for Advanced Fields" at bounding box center [147, 157] width 64 height 14
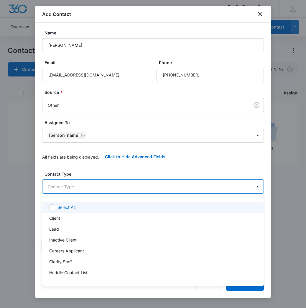
drag, startPoint x: 124, startPoint y: 187, endPoint x: 105, endPoint y: 204, distance: 25.7
click at [124, 188] on body "CRM Apps Reputation Websites Forms CRM Email Social Content Ads Intelligence Fi…" at bounding box center [153, 154] width 306 height 308
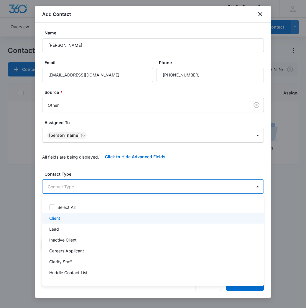
click at [78, 217] on div "Client" at bounding box center [152, 218] width 206 height 6
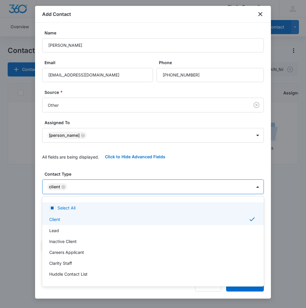
click at [101, 189] on div at bounding box center [153, 154] width 306 height 308
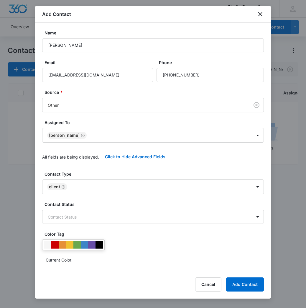
scroll to position [0, 0]
click at [246, 284] on button "Add Contact" at bounding box center [245, 285] width 38 height 14
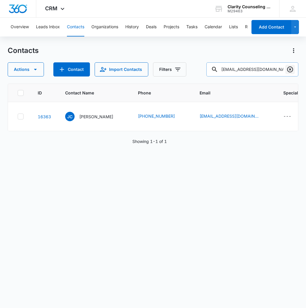
click at [291, 68] on icon "Clear" at bounding box center [289, 69] width 7 height 7
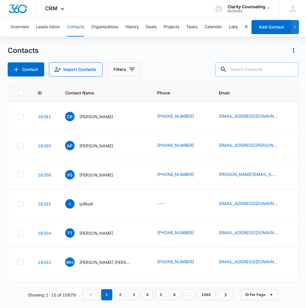
paste input "[EMAIL_ADDRESS][DOMAIN_NAME]"
type input "[EMAIL_ADDRESS][DOMAIN_NAME]"
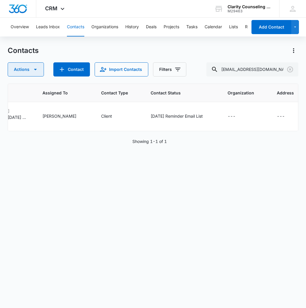
scroll to position [0, 378]
click at [288, 71] on icon "Clear" at bounding box center [290, 70] width 6 height 6
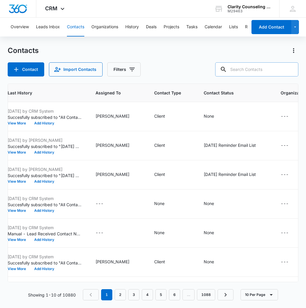
paste input "[EMAIL_ADDRESS][DOMAIN_NAME]"
type input "[EMAIL_ADDRESS][DOMAIN_NAME]"
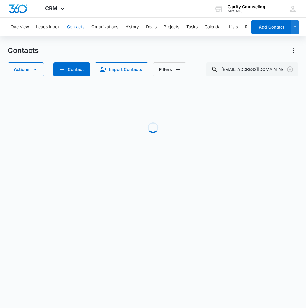
scroll to position [0, 372]
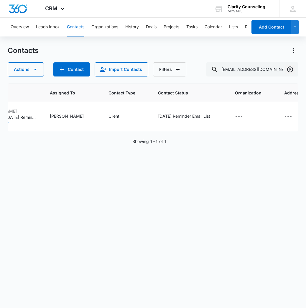
click at [289, 71] on icon "Clear" at bounding box center [289, 69] width 7 height 7
click at [289, 71] on div at bounding box center [289, 69] width 9 height 14
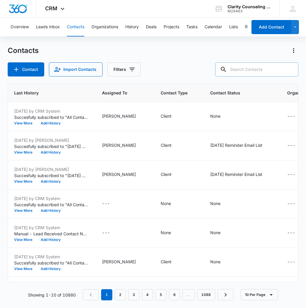
click at [270, 63] on input "text" at bounding box center [256, 69] width 83 height 14
paste input "[EMAIL_ADDRESS][DOMAIN_NAME]"
type input "[EMAIL_ADDRESS][DOMAIN_NAME]"
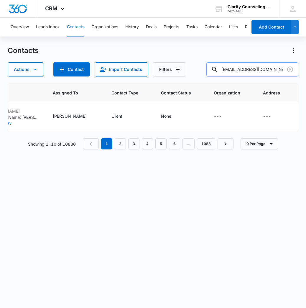
scroll to position [0, 337]
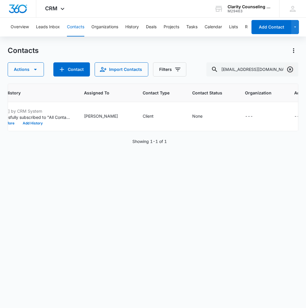
click at [289, 70] on icon "Clear" at bounding box center [289, 69] width 7 height 7
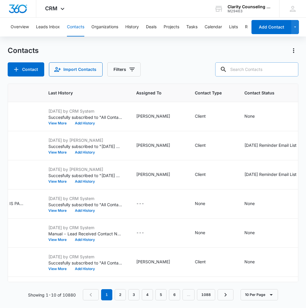
paste input "[EMAIL_ADDRESS][DOMAIN_NAME]"
type input "[EMAIL_ADDRESS][DOMAIN_NAME]"
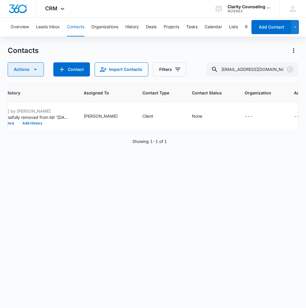
scroll to position [0, 0]
click at [287, 71] on icon "Clear" at bounding box center [290, 70] width 6 height 6
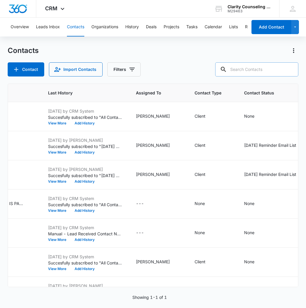
paste input "[EMAIL_ADDRESS][PERSON_NAME][DOMAIN_NAME]"
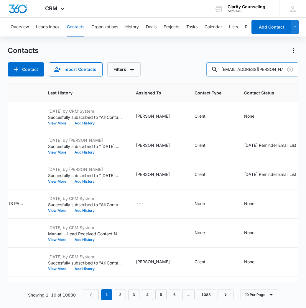
type input "[EMAIL_ADDRESS][PERSON_NAME][DOMAIN_NAME]"
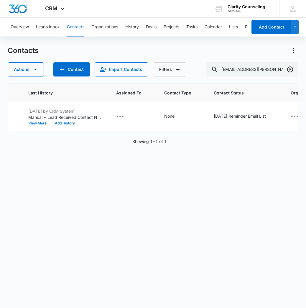
click at [289, 72] on icon "Clear" at bounding box center [290, 70] width 6 height 6
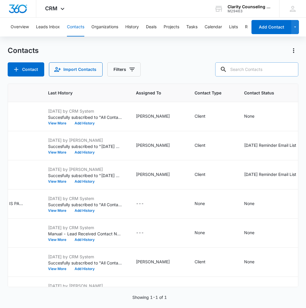
paste input "[EMAIL_ADDRESS][DOMAIN_NAME]"
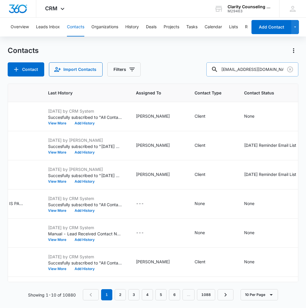
type input "[EMAIL_ADDRESS][DOMAIN_NAME]"
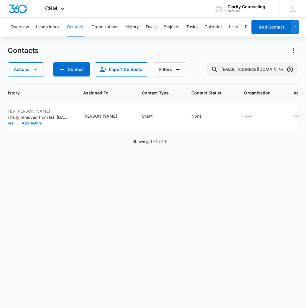
click at [286, 69] on button "Clear" at bounding box center [289, 69] width 9 height 9
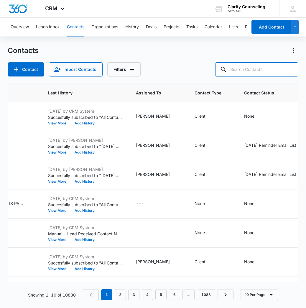
paste input "[EMAIL_ADDRESS][DOMAIN_NAME]"
type input "[EMAIL_ADDRESS][DOMAIN_NAME]"
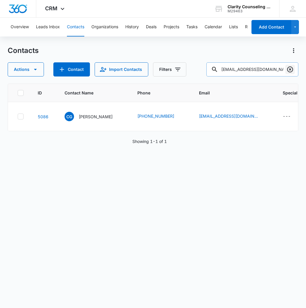
click at [288, 67] on icon "Clear" at bounding box center [289, 69] width 7 height 7
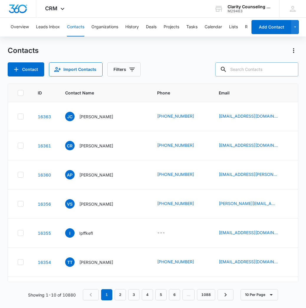
paste input "[EMAIL_ADDRESS][DOMAIN_NAME]"
type input "[EMAIL_ADDRESS][DOMAIN_NAME]"
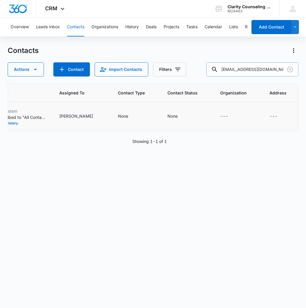
scroll to position [0, 362]
click at [181, 120] on icon "Contact Status - None - Select to Edit Field" at bounding box center [184, 116] width 7 height 7
click at [171, 79] on div "Contact Status" at bounding box center [166, 79] width 29 height 6
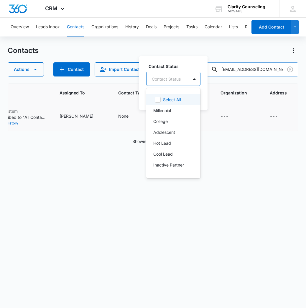
scroll to position [91, 0]
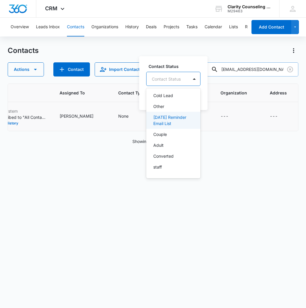
click at [170, 122] on p "[DATE] Reminder Email List" at bounding box center [172, 120] width 39 height 12
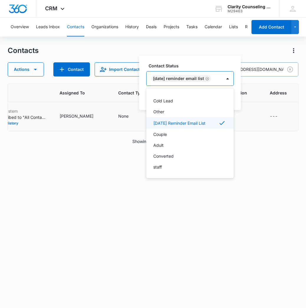
scroll to position [86, 0]
click at [228, 79] on div at bounding box center [227, 78] width 9 height 9
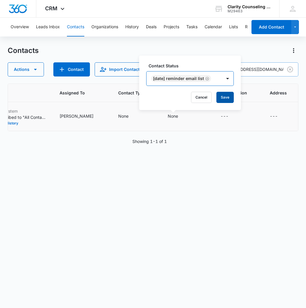
click at [229, 93] on button "Save" at bounding box center [224, 97] width 17 height 11
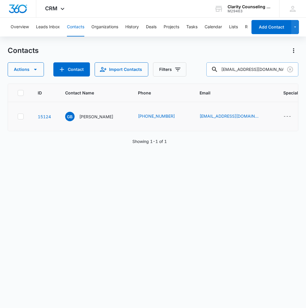
scroll to position [0, 0]
